Goal: Navigation & Orientation: Find specific page/section

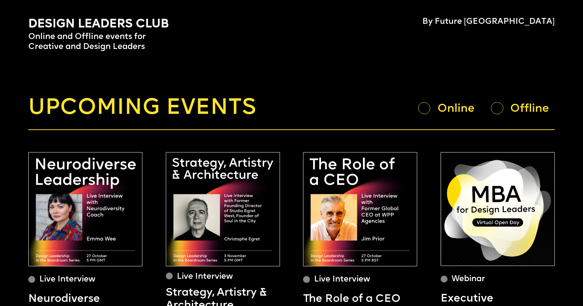
click at [426, 110] on div at bounding box center [424, 108] width 12 height 12
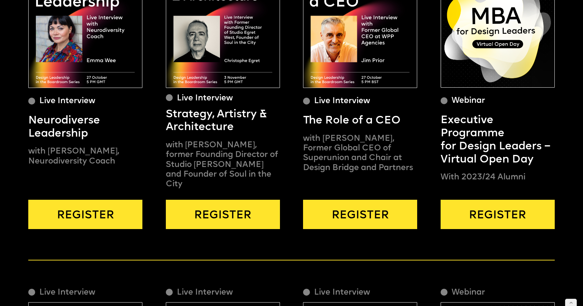
scroll to position [45, 0]
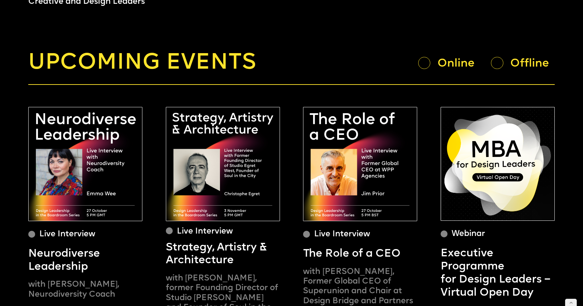
click at [495, 67] on div at bounding box center [497, 63] width 12 height 12
click at [420, 66] on div at bounding box center [424, 63] width 12 height 12
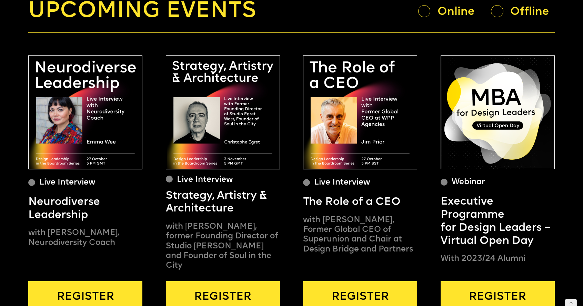
scroll to position [59, 0]
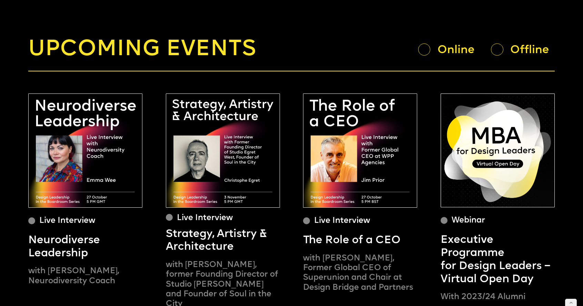
click at [436, 50] on div "Online" at bounding box center [449, 49] width 63 height 13
click at [516, 52] on div "Offline" at bounding box center [532, 50] width 44 height 14
click at [493, 53] on div at bounding box center [497, 49] width 12 height 12
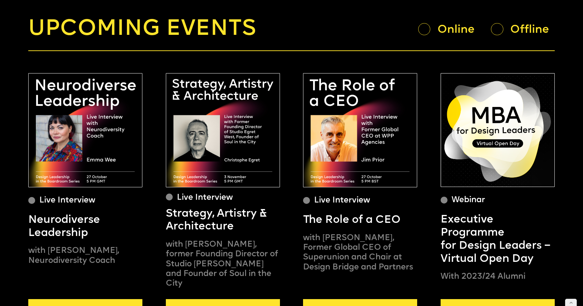
scroll to position [74, 0]
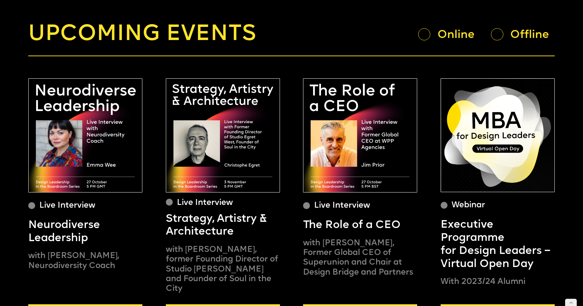
click at [421, 39] on div at bounding box center [424, 34] width 12 height 12
click at [500, 33] on div at bounding box center [497, 34] width 12 height 12
click at [423, 40] on div "Online" at bounding box center [449, 34] width 63 height 13
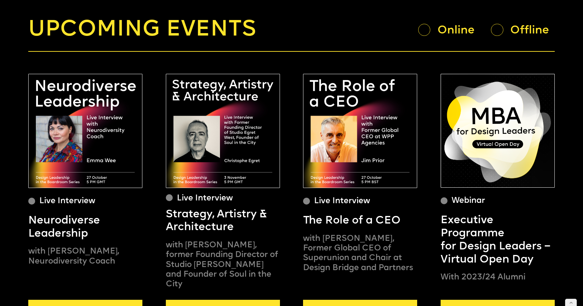
scroll to position [69, 0]
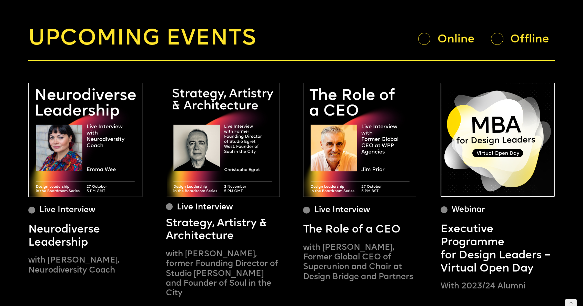
click at [507, 40] on div "Offline" at bounding box center [522, 38] width 63 height 13
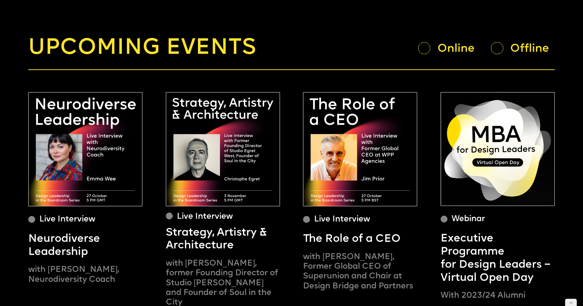
scroll to position [0, 0]
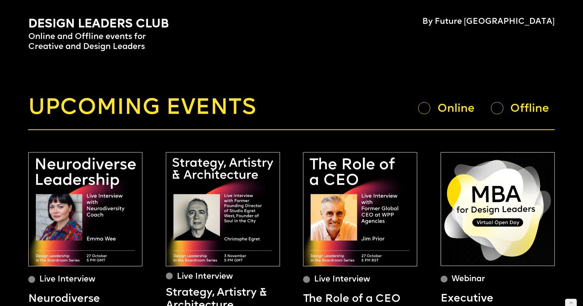
click at [456, 109] on div "Online" at bounding box center [460, 109] width 44 height 14
click at [426, 115] on div "Online Offline" at bounding box center [486, 108] width 137 height 13
click at [415, 110] on div "Upcoming events Online Offline" at bounding box center [291, 108] width 527 height 27
click at [434, 111] on div "Online" at bounding box center [449, 108] width 63 height 13
click at [428, 111] on div at bounding box center [424, 108] width 12 height 12
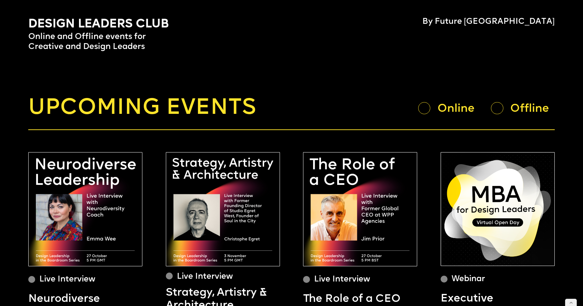
click at [502, 111] on div at bounding box center [497, 108] width 12 height 12
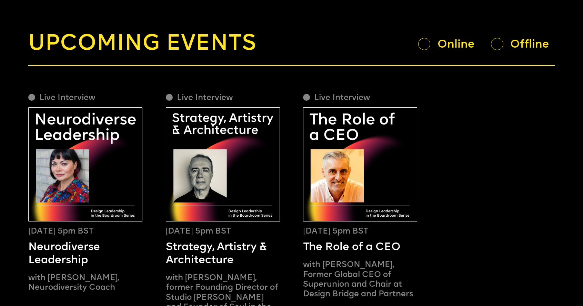
scroll to position [67, 0]
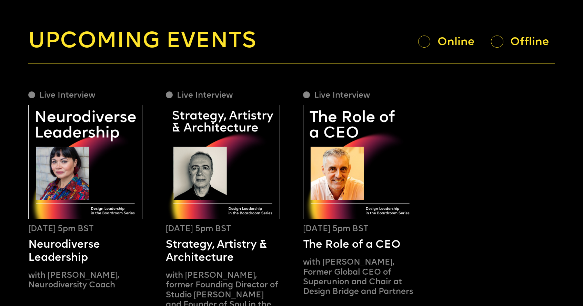
click at [422, 42] on div at bounding box center [424, 42] width 12 height 12
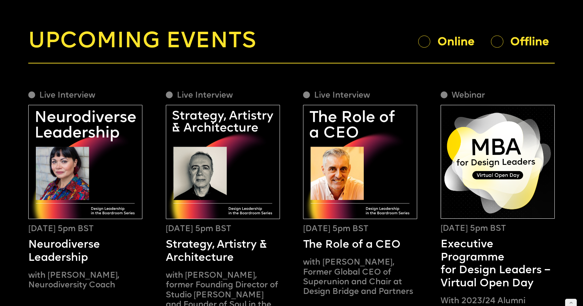
click at [444, 48] on div "Online" at bounding box center [460, 42] width 44 height 14
click at [428, 43] on div at bounding box center [424, 42] width 12 height 12
click at [502, 41] on div at bounding box center [497, 42] width 12 height 12
click at [534, 46] on div "Offline" at bounding box center [532, 42] width 44 height 14
click at [431, 48] on div "Online" at bounding box center [449, 41] width 63 height 13
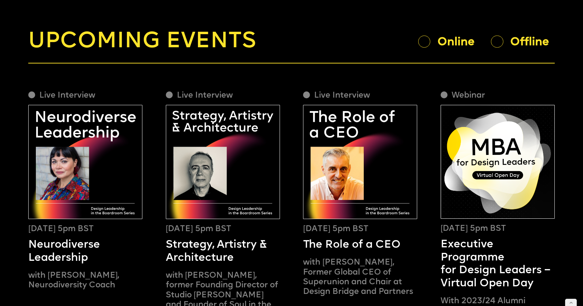
click at [423, 44] on div at bounding box center [424, 42] width 12 height 12
click at [475, 52] on div "Upcoming events Online Offline" at bounding box center [291, 42] width 527 height 27
click at [508, 48] on div "Upcoming events Online Offline" at bounding box center [291, 42] width 527 height 27
click at [493, 41] on div at bounding box center [497, 42] width 12 height 12
click at [416, 41] on div "Upcoming events Online Offline" at bounding box center [291, 42] width 527 height 27
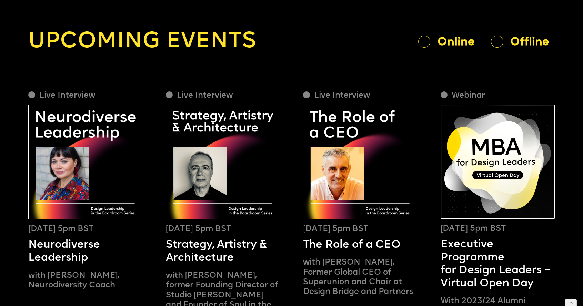
click at [424, 41] on div at bounding box center [424, 42] width 12 height 12
click at [500, 44] on div at bounding box center [497, 42] width 12 height 12
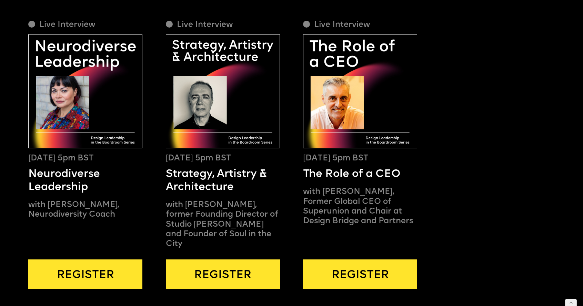
scroll to position [41, 0]
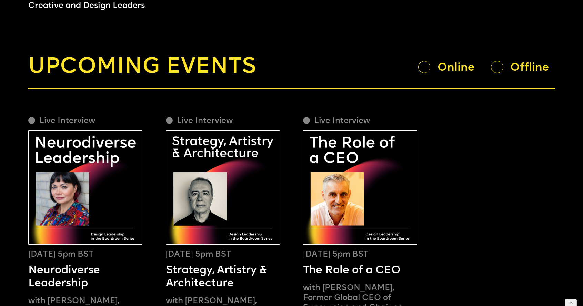
click at [498, 67] on div at bounding box center [497, 67] width 12 height 12
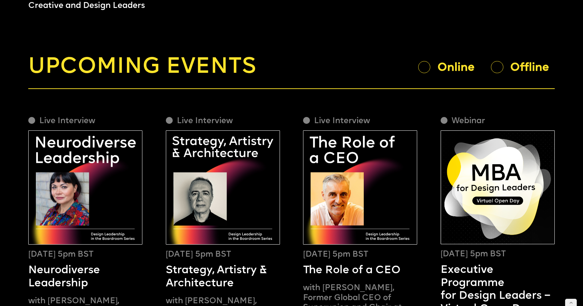
click at [415, 70] on div "Upcoming events Online Offline" at bounding box center [291, 67] width 527 height 27
click at [428, 69] on div at bounding box center [424, 67] width 12 height 12
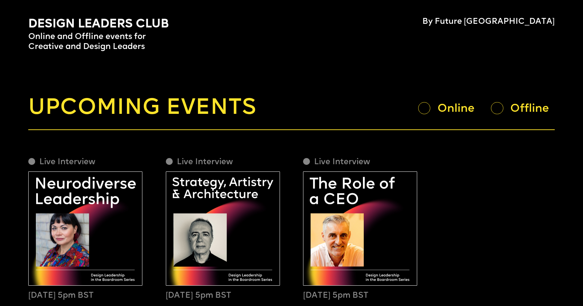
click at [424, 108] on div at bounding box center [424, 108] width 12 height 12
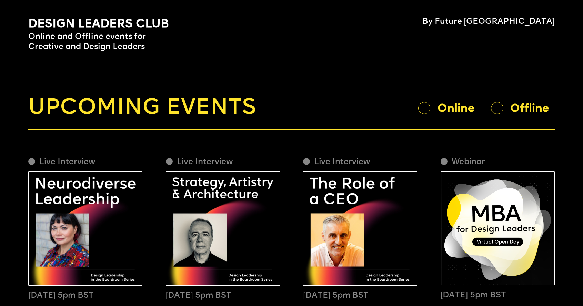
click at [501, 107] on div at bounding box center [497, 108] width 12 height 12
click at [432, 112] on div "Online" at bounding box center [449, 108] width 63 height 13
click at [424, 109] on div at bounding box center [424, 108] width 12 height 12
click at [502, 109] on div at bounding box center [497, 108] width 12 height 12
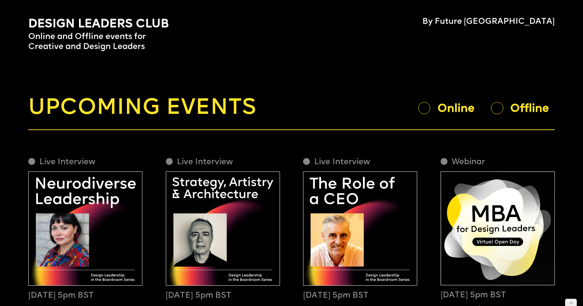
click at [426, 112] on div at bounding box center [424, 108] width 12 height 12
click at [524, 98] on div "Upcoming events Online Offline" at bounding box center [291, 108] width 527 height 27
click at [423, 112] on div at bounding box center [424, 108] width 12 height 12
click at [419, 107] on div at bounding box center [424, 108] width 12 height 12
click at [438, 115] on div "Online" at bounding box center [460, 109] width 44 height 14
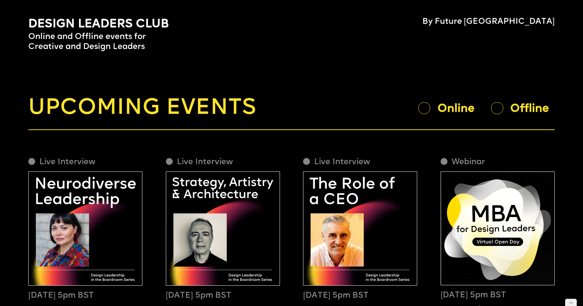
click at [519, 103] on div "Offline" at bounding box center [532, 109] width 44 height 14
click at [511, 106] on div "Offline" at bounding box center [532, 109] width 44 height 14
click at [500, 106] on div at bounding box center [497, 108] width 12 height 12
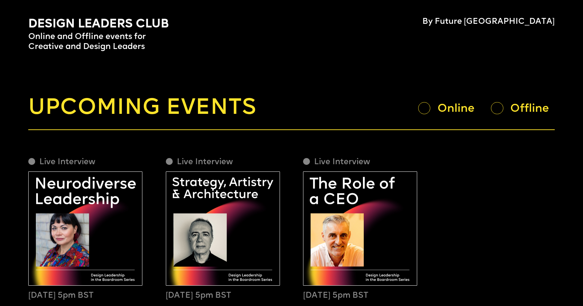
click at [499, 110] on div at bounding box center [497, 108] width 12 height 12
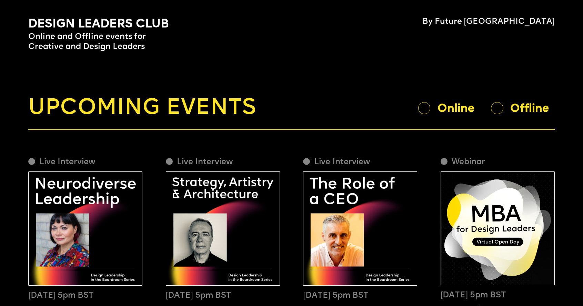
click at [457, 114] on div "Online" at bounding box center [460, 109] width 44 height 14
click at [515, 112] on div "Offline" at bounding box center [532, 109] width 44 height 14
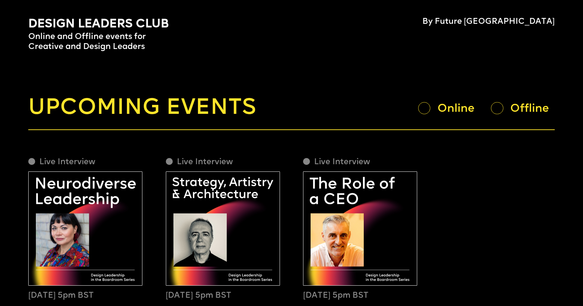
click at [455, 111] on div "Online" at bounding box center [460, 109] width 44 height 14
click at [430, 111] on div "Online" at bounding box center [449, 108] width 63 height 13
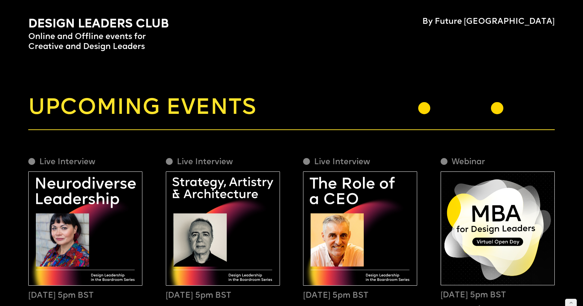
click at [430, 111] on div "Online" at bounding box center [449, 108] width 63 height 13
click at [430, 110] on div at bounding box center [424, 108] width 12 height 12
click at [499, 108] on div at bounding box center [497, 108] width 12 height 12
click at [525, 112] on div "Offline" at bounding box center [532, 109] width 44 height 14
click at [426, 113] on div at bounding box center [424, 108] width 12 height 12
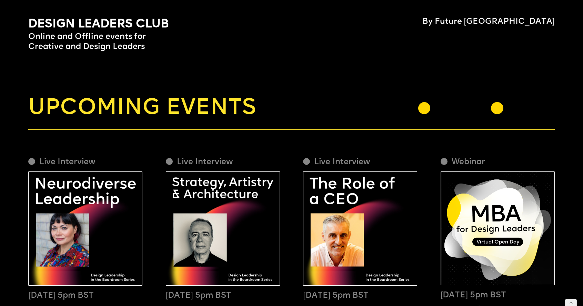
click at [421, 110] on div at bounding box center [424, 108] width 12 height 12
click at [436, 100] on div "Upcoming events Online Offline" at bounding box center [291, 108] width 527 height 27
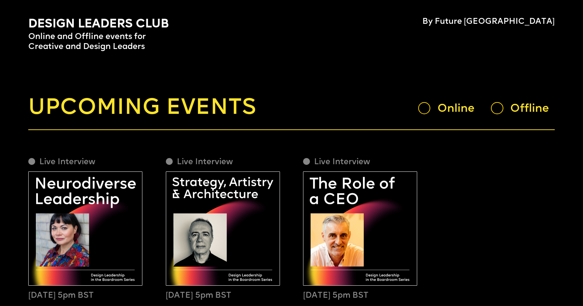
click at [441, 101] on div "Upcoming events Online Offline" at bounding box center [291, 108] width 527 height 27
click at [425, 112] on div at bounding box center [424, 108] width 12 height 12
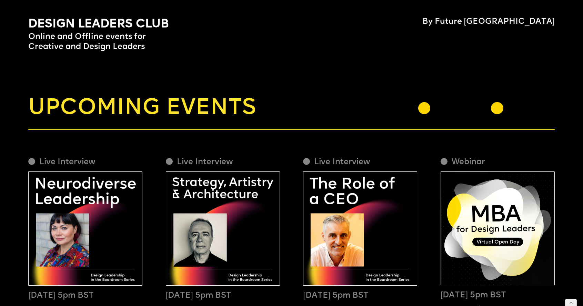
click at [428, 105] on div at bounding box center [424, 108] width 12 height 12
click at [428, 108] on div at bounding box center [424, 108] width 12 height 12
click at [496, 108] on div at bounding box center [497, 108] width 12 height 12
click at [427, 110] on div at bounding box center [424, 108] width 12 height 12
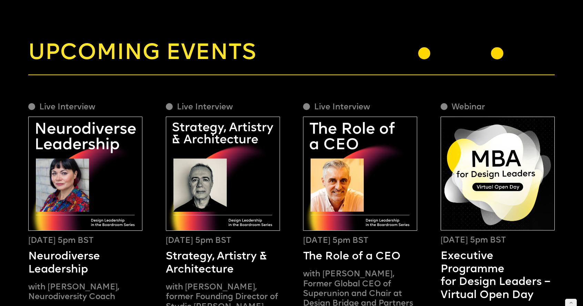
scroll to position [55, 0]
click at [495, 53] on div at bounding box center [497, 53] width 12 height 12
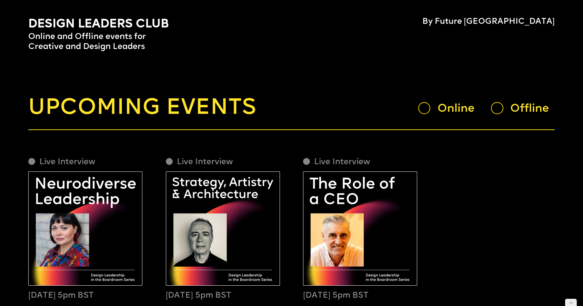
click at [456, 110] on div "Online" at bounding box center [460, 109] width 44 height 14
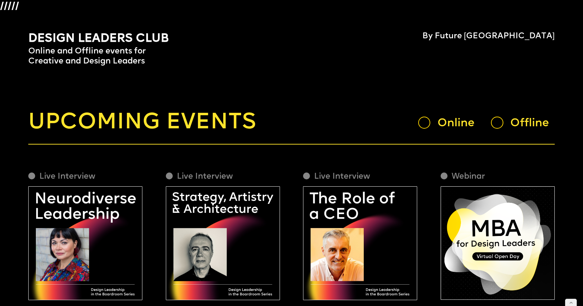
click at [428, 125] on div at bounding box center [424, 123] width 12 height 12
click at [496, 122] on div at bounding box center [497, 123] width 12 height 12
click at [497, 124] on div at bounding box center [497, 123] width 12 height 12
click at [425, 123] on div at bounding box center [424, 123] width 12 height 12
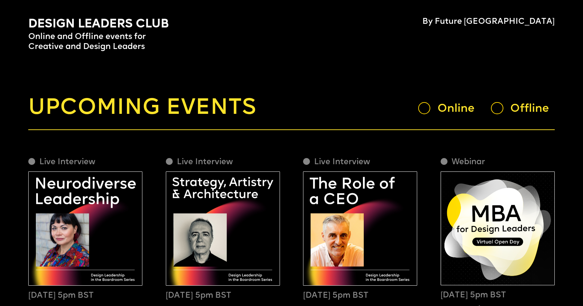
click at [446, 110] on div "Online" at bounding box center [460, 109] width 44 height 14
click at [500, 110] on div at bounding box center [497, 108] width 12 height 12
click at [496, 110] on div at bounding box center [497, 108] width 12 height 12
click at [524, 110] on div "Offline" at bounding box center [532, 109] width 44 height 14
click at [426, 108] on div at bounding box center [424, 108] width 12 height 12
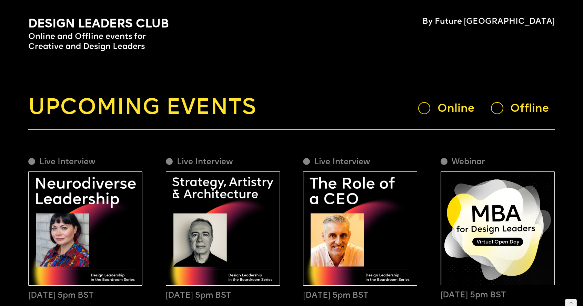
click at [412, 110] on div "Upcoming events Online Offline" at bounding box center [291, 108] width 527 height 27
click at [419, 108] on div at bounding box center [424, 108] width 12 height 12
click at [433, 108] on div "Online" at bounding box center [449, 108] width 63 height 13
click at [448, 109] on div "Online" at bounding box center [460, 109] width 44 height 14
click at [517, 111] on div "Offline" at bounding box center [532, 109] width 44 height 14
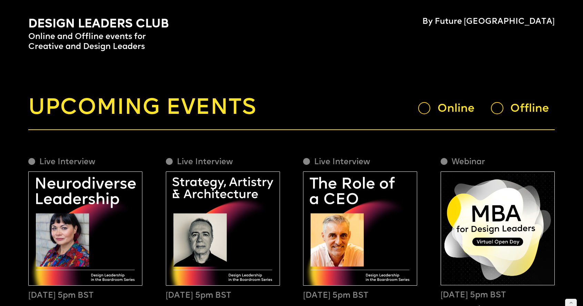
click at [497, 112] on div at bounding box center [497, 108] width 12 height 12
click at [424, 111] on div at bounding box center [424, 108] width 12 height 12
click at [495, 110] on div at bounding box center [497, 108] width 12 height 12
click at [426, 110] on div at bounding box center [424, 108] width 12 height 12
click at [472, 114] on div "Online" at bounding box center [460, 109] width 44 height 14
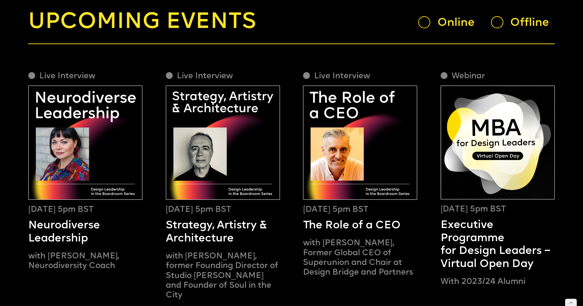
scroll to position [35, 0]
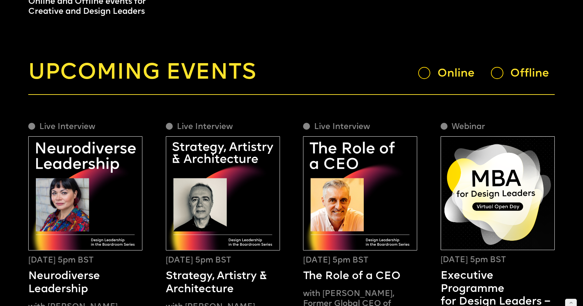
click at [447, 77] on div "Online" at bounding box center [460, 74] width 44 height 14
click at [499, 77] on div at bounding box center [497, 73] width 12 height 12
click at [523, 77] on div "Offline" at bounding box center [532, 74] width 44 height 14
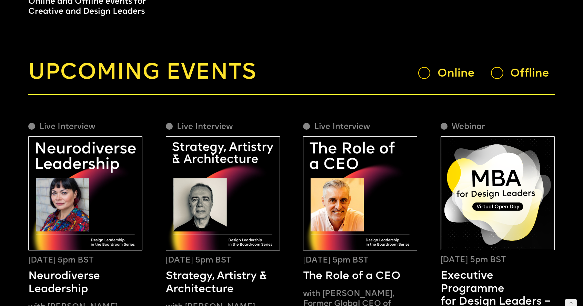
click at [538, 75] on div "Offline" at bounding box center [532, 74] width 44 height 14
click at [432, 75] on div "Online" at bounding box center [449, 73] width 63 height 13
click at [416, 75] on div "Upcoming events Online Offline" at bounding box center [291, 73] width 527 height 27
click at [426, 75] on div at bounding box center [424, 73] width 12 height 12
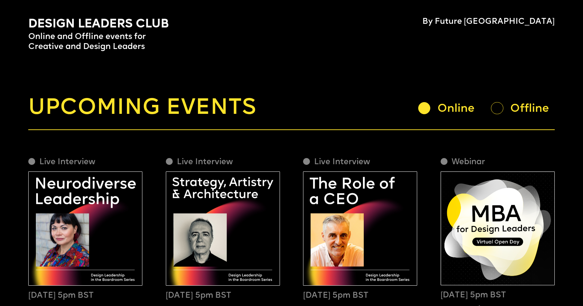
click at [496, 111] on div at bounding box center [497, 108] width 12 height 12
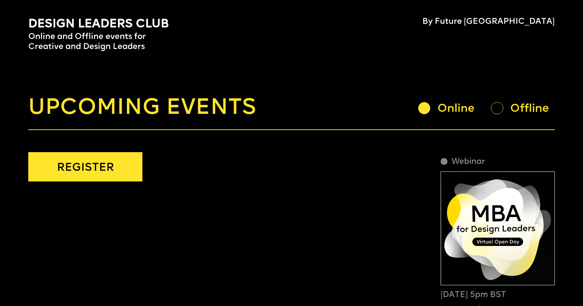
click at [496, 111] on div at bounding box center [497, 108] width 12 height 12
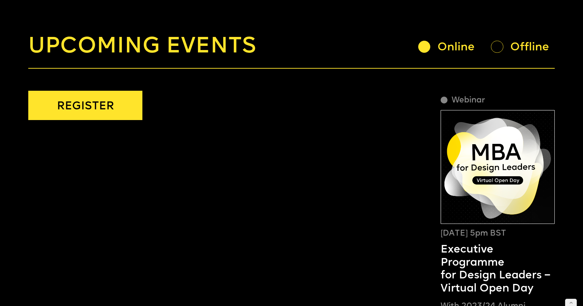
scroll to position [56, 0]
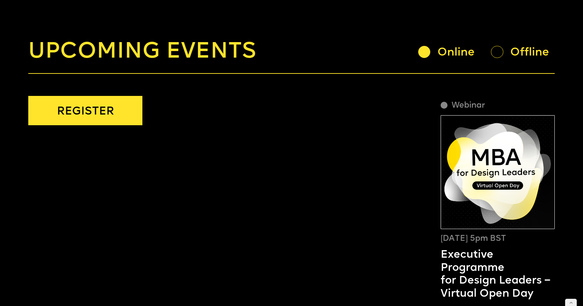
click at [438, 53] on div "Online" at bounding box center [460, 53] width 44 height 14
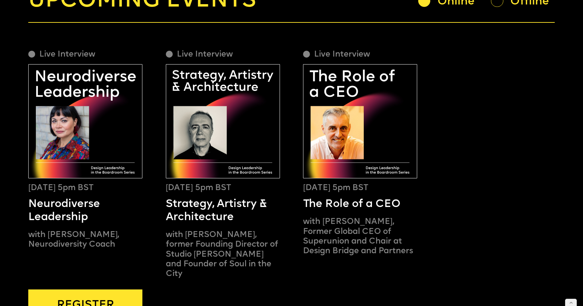
scroll to position [108, 0]
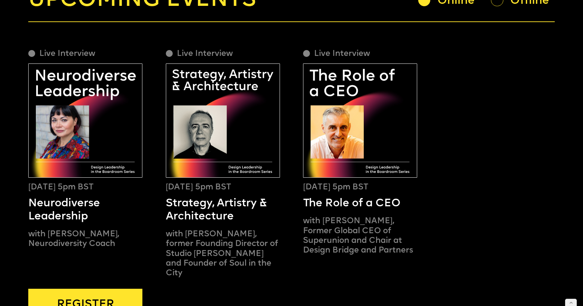
click at [492, 4] on div "Offline" at bounding box center [522, 0] width 63 height 13
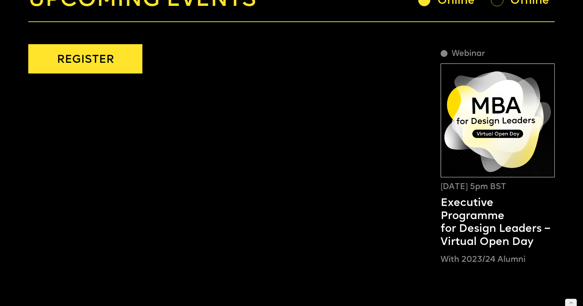
click at [459, 3] on div "Online" at bounding box center [460, 1] width 44 height 14
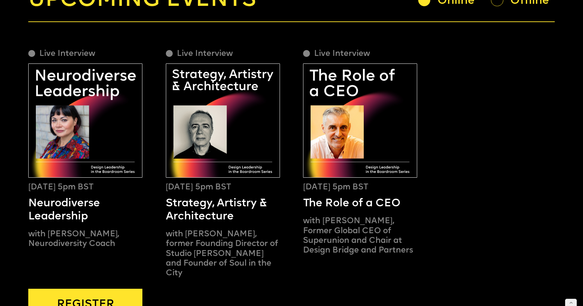
click at [499, 4] on div at bounding box center [497, 0] width 12 height 12
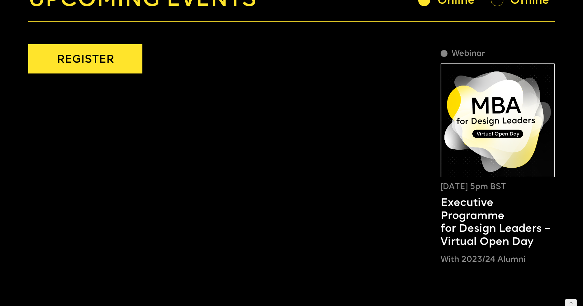
click at [463, 7] on div "Online" at bounding box center [460, 1] width 44 height 14
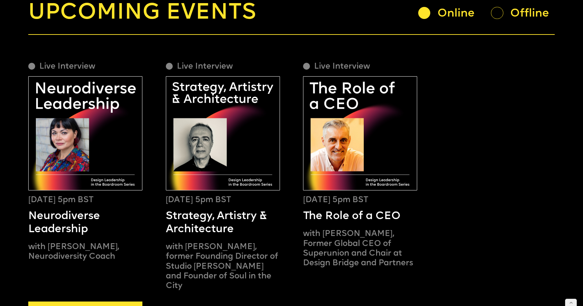
scroll to position [89, 0]
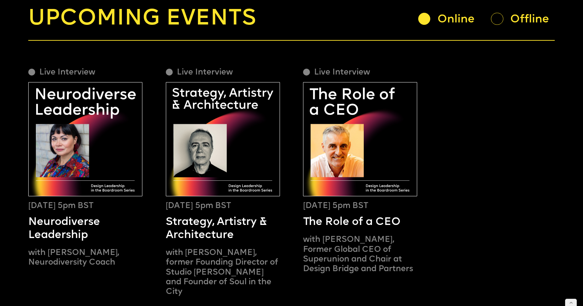
click at [499, 25] on div "Offline" at bounding box center [522, 18] width 63 height 13
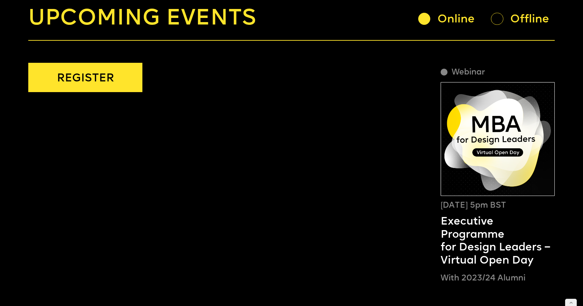
click at [456, 20] on div "Online" at bounding box center [460, 19] width 44 height 14
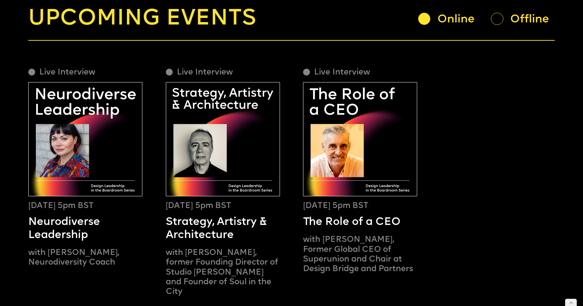
click at [497, 19] on div at bounding box center [497, 19] width 12 height 12
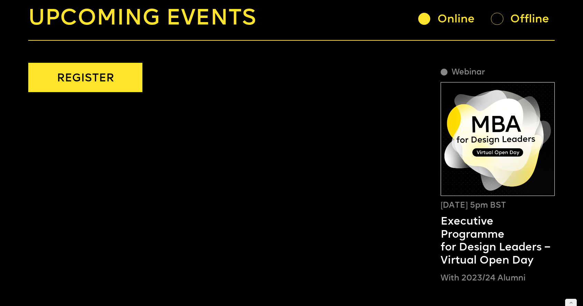
click at [446, 21] on div "Online" at bounding box center [460, 19] width 44 height 14
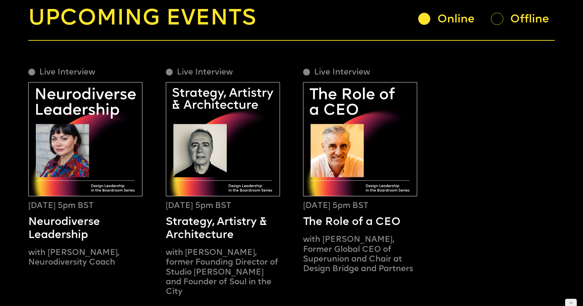
click at [496, 22] on div at bounding box center [497, 19] width 12 height 12
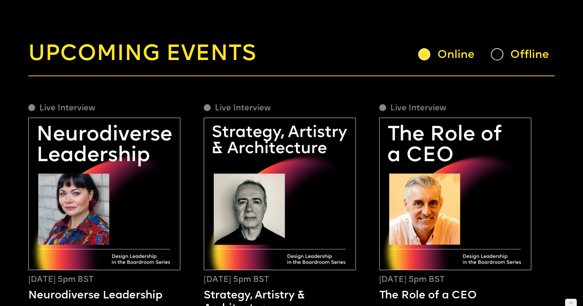
scroll to position [66, 0]
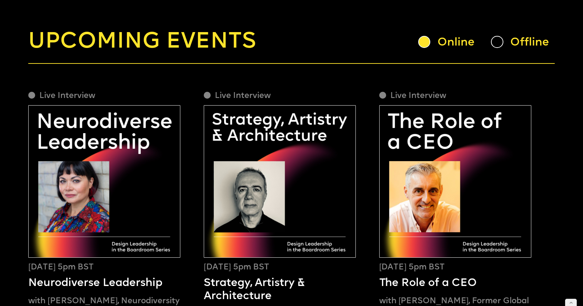
click at [496, 43] on div at bounding box center [497, 42] width 12 height 12
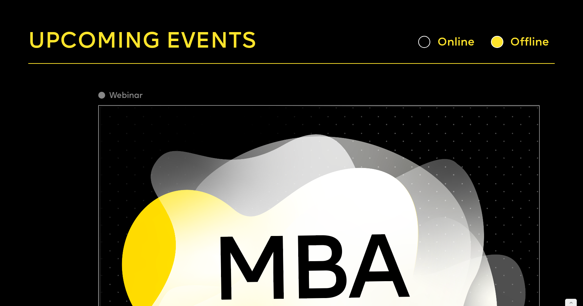
click at [447, 43] on div "Online" at bounding box center [460, 43] width 44 height 14
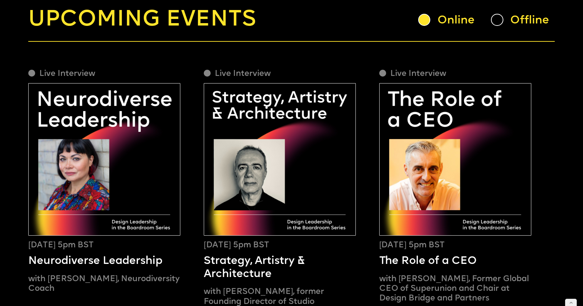
scroll to position [75, 0]
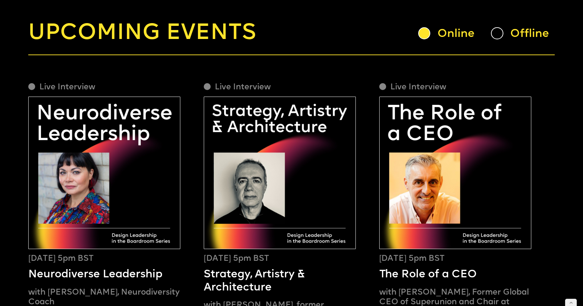
click at [496, 33] on div at bounding box center [497, 33] width 12 height 12
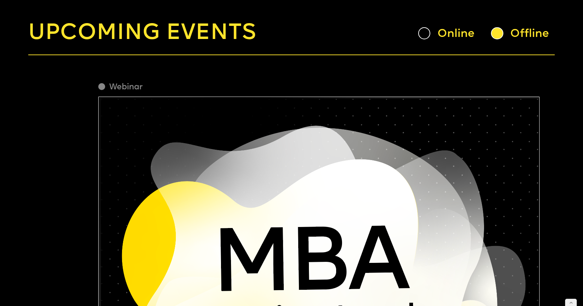
click at [439, 32] on div "Online" at bounding box center [460, 34] width 44 height 14
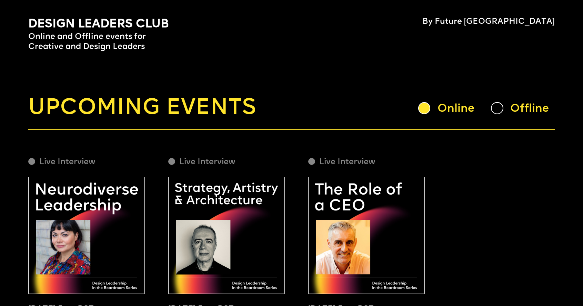
click at [504, 110] on div "Offline" at bounding box center [522, 108] width 63 height 13
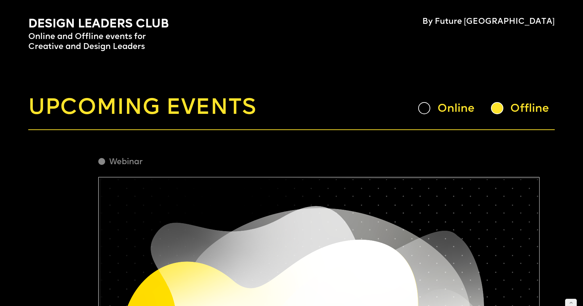
click at [440, 108] on div "Online" at bounding box center [460, 109] width 44 height 14
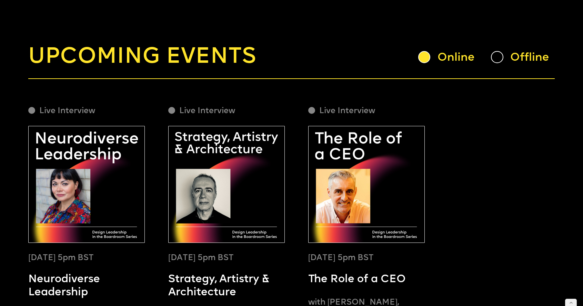
scroll to position [53, 0]
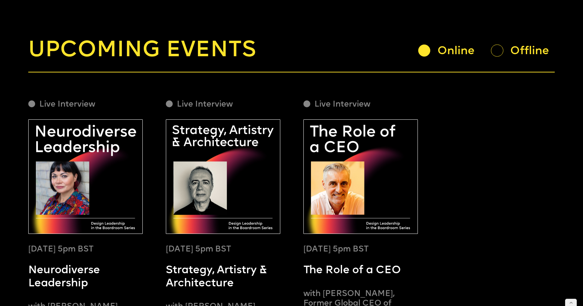
scroll to position [58, 0]
click at [496, 55] on div at bounding box center [497, 50] width 12 height 12
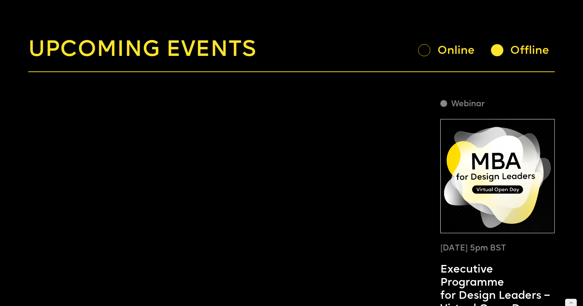
click at [430, 52] on div at bounding box center [424, 50] width 12 height 12
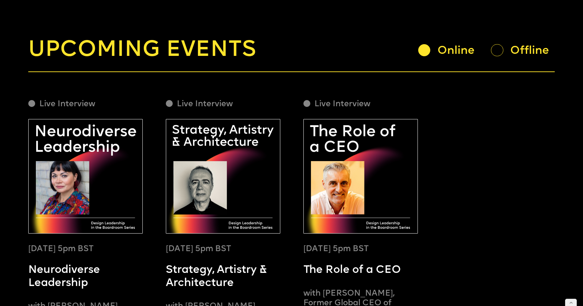
click at [498, 53] on div at bounding box center [497, 50] width 12 height 12
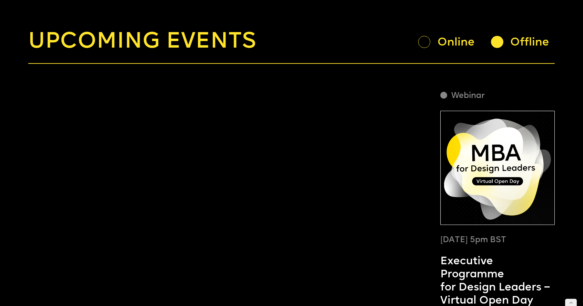
scroll to position [65, 0]
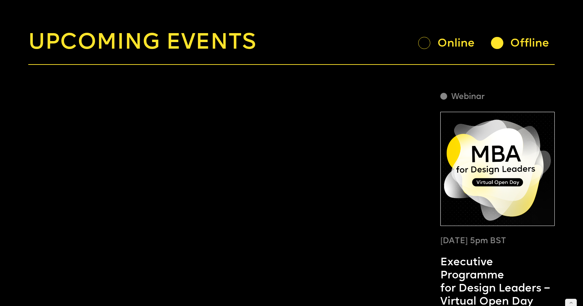
click at [426, 45] on div at bounding box center [424, 43] width 12 height 12
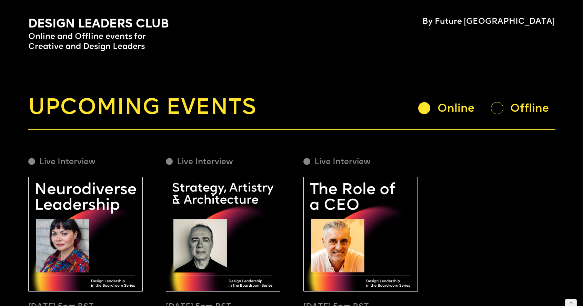
click at [490, 110] on div "Online Offline" at bounding box center [486, 108] width 137 height 13
click at [496, 109] on div at bounding box center [497, 108] width 12 height 12
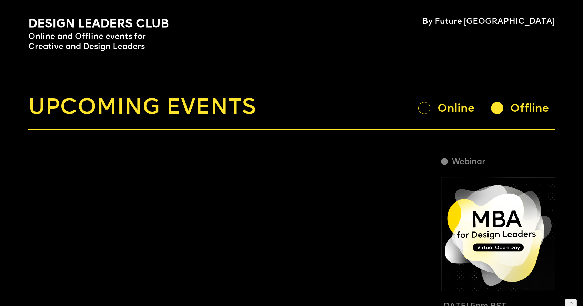
click at [428, 109] on div at bounding box center [424, 108] width 12 height 12
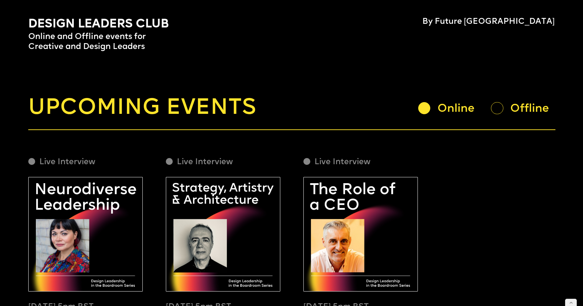
click at [504, 106] on div "Offline" at bounding box center [522, 108] width 63 height 13
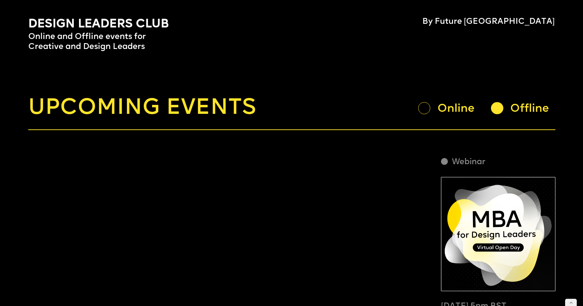
click at [448, 107] on div "Online" at bounding box center [460, 109] width 44 height 14
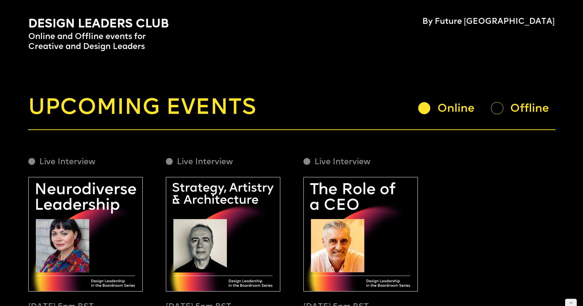
click at [500, 113] on div "Offline" at bounding box center [522, 108] width 63 height 13
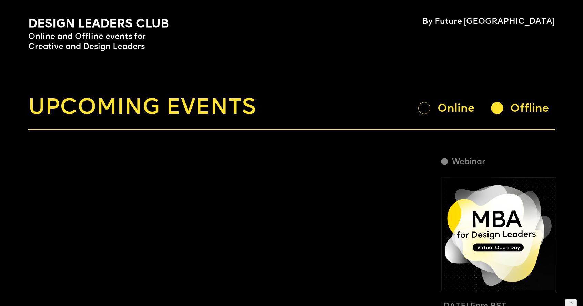
click at [459, 109] on div "Online" at bounding box center [460, 109] width 44 height 14
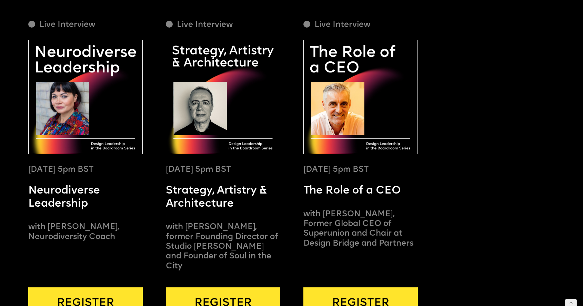
scroll to position [57, 0]
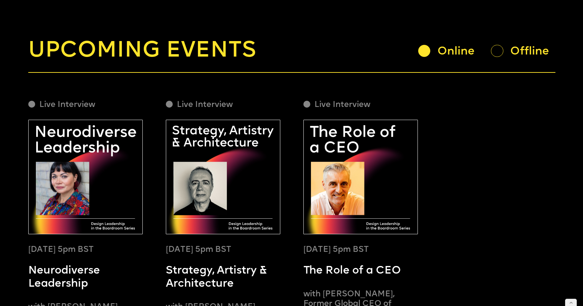
click at [503, 51] on div at bounding box center [497, 51] width 12 height 12
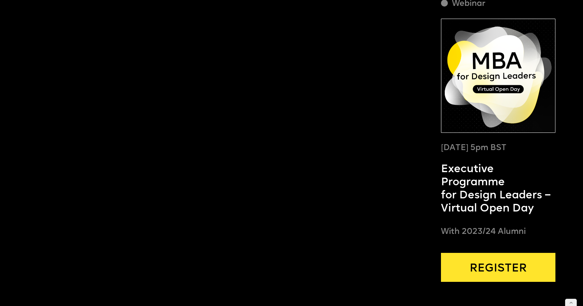
scroll to position [65, 0]
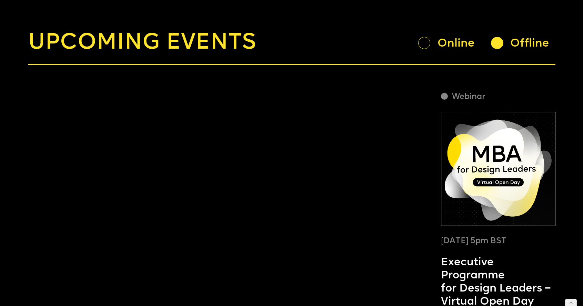
click at [424, 46] on div at bounding box center [424, 43] width 12 height 12
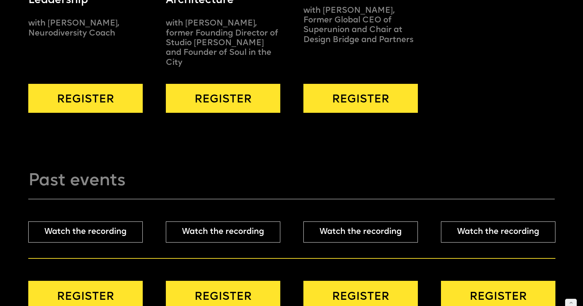
scroll to position [344, 0]
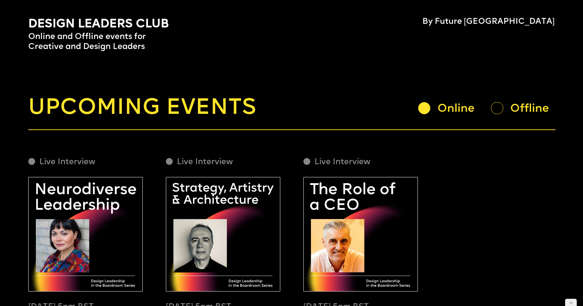
click at [498, 104] on div at bounding box center [497, 108] width 12 height 12
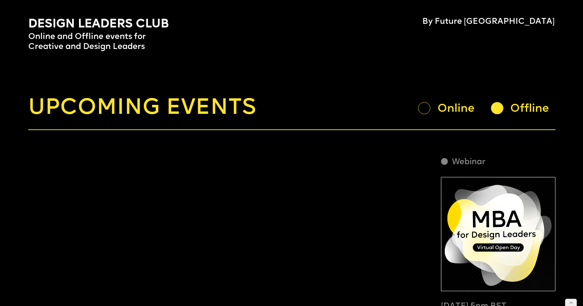
click at [430, 109] on div at bounding box center [424, 108] width 12 height 12
